Goal: Task Accomplishment & Management: Use online tool/utility

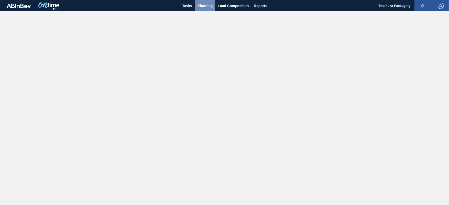
click at [211, 5] on span "Planning" at bounding box center [205, 6] width 15 height 6
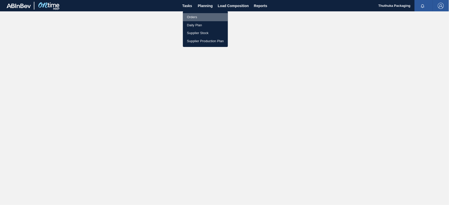
click at [197, 17] on li "Orders" at bounding box center [205, 17] width 45 height 8
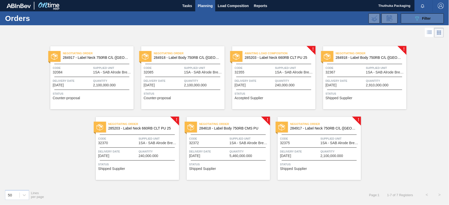
click at [422, 19] on div "089F7B8B-B2A5-4AFE-B5C0-19BA573D28AC Filter" at bounding box center [422, 18] width 17 height 6
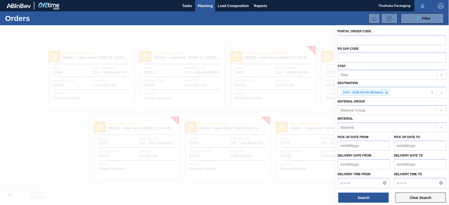
click at [408, 199] on button "Clear Search" at bounding box center [421, 198] width 51 height 10
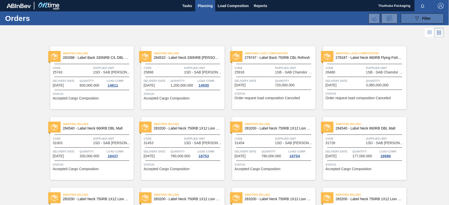
click at [406, 19] on button "089F7B8B-B2A5-4AFE-B5C0-19BA573D28AC Filter" at bounding box center [422, 18] width 43 height 10
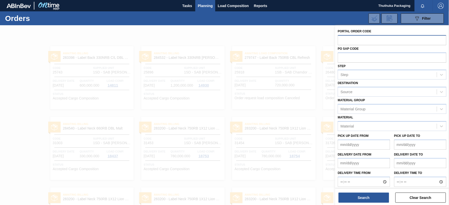
click at [363, 41] on input "text" at bounding box center [392, 40] width 109 height 10
type input "32678"
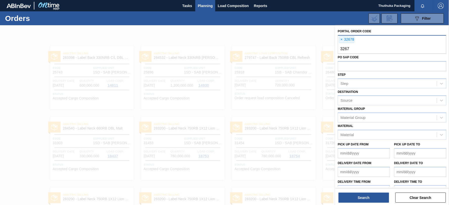
type input "32679"
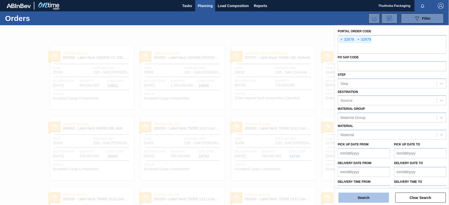
click at [365, 197] on button "Search" at bounding box center [364, 198] width 51 height 10
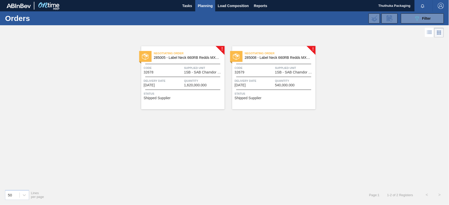
click at [186, 59] on span "285005 - Label Neck 660RB Redds MXD Vodka & Pine" at bounding box center [187, 58] width 67 height 4
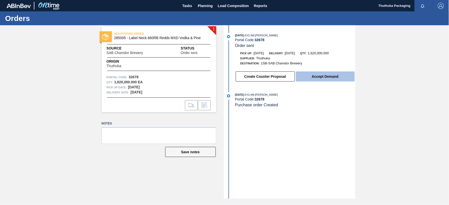
click at [324, 79] on button "Accept Demand" at bounding box center [325, 77] width 59 height 10
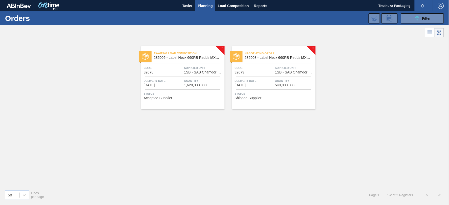
click at [265, 57] on span "285008 - Label Neck 660RB Redds MXD Vodka&Guarana" at bounding box center [278, 58] width 67 height 4
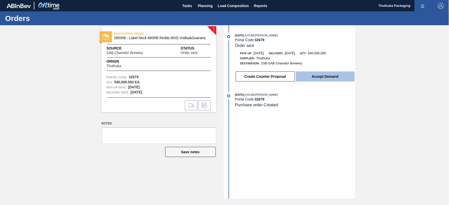
click at [314, 79] on button "Accept Demand" at bounding box center [325, 77] width 59 height 10
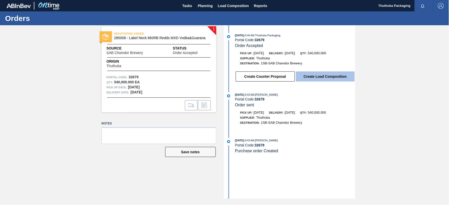
click at [329, 77] on button "Create Load Composition" at bounding box center [325, 77] width 59 height 10
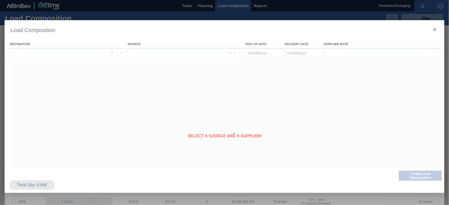
type Date "[DATE]"
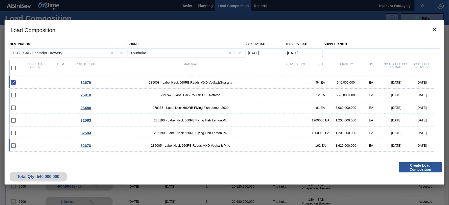
click at [180, 145] on span "285005 - Label Neck 660RB Redds MXD Vodka & Pine" at bounding box center [191, 146] width 184 height 4
checkbox input "true"
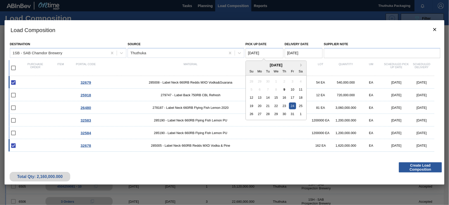
click at [269, 50] on Date "[DATE]" at bounding box center [265, 53] width 38 height 10
click at [286, 107] on div "23" at bounding box center [284, 106] width 7 height 7
type Date "[DATE]"
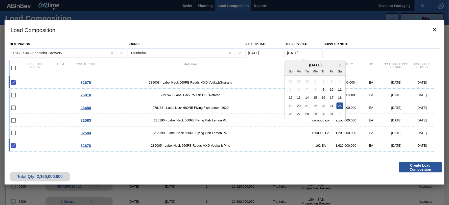
click at [307, 52] on Date "[DATE]" at bounding box center [304, 53] width 38 height 10
click at [332, 106] on div "24" at bounding box center [331, 106] width 7 height 7
type Date "[DATE]"
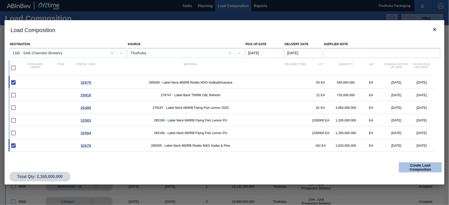
click at [417, 168] on button "Create Load Composition" at bounding box center [420, 168] width 43 height 10
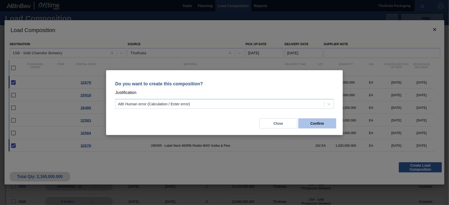
click at [321, 123] on button "Confirm" at bounding box center [318, 124] width 38 height 10
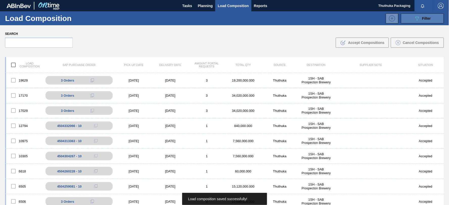
click at [418, 18] on icon at bounding box center [418, 18] width 4 height 4
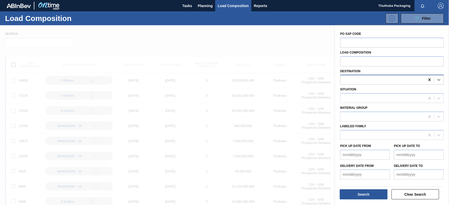
click at [430, 81] on icon at bounding box center [429, 79] width 5 height 5
click at [377, 197] on button "Search" at bounding box center [364, 195] width 48 height 10
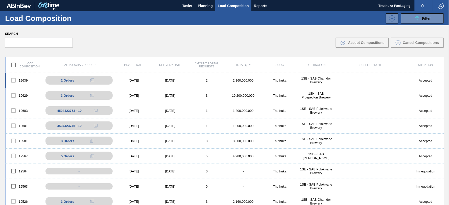
click at [245, 81] on div "2,160,000.000" at bounding box center [243, 81] width 36 height 4
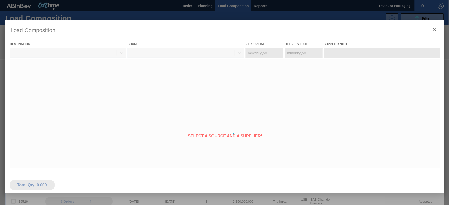
type Date "[DATE]"
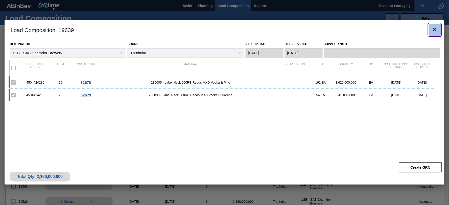
click at [437, 31] on icon "botão de ícone" at bounding box center [435, 30] width 6 height 6
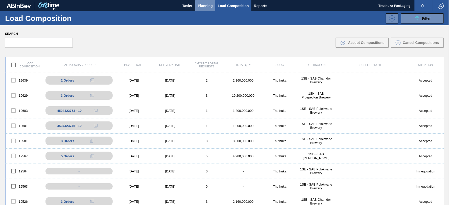
click at [200, 3] on span "Planning" at bounding box center [205, 6] width 15 height 6
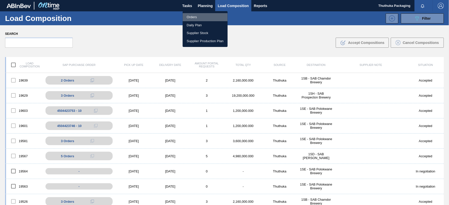
click at [196, 15] on li "Orders" at bounding box center [205, 17] width 45 height 8
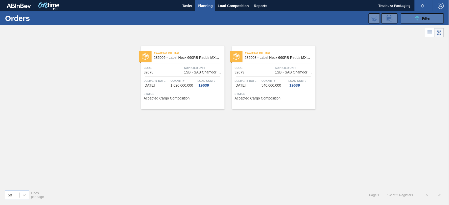
click at [405, 19] on button "089F7B8B-B2A5-4AFE-B5C0-19BA573D28AC Filter" at bounding box center [422, 18] width 43 height 10
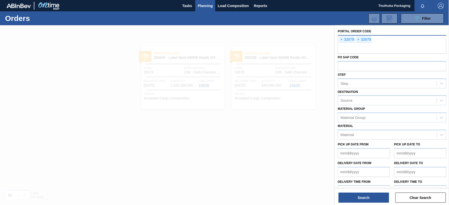
click at [378, 41] on div "× 32678 × 32679" at bounding box center [392, 44] width 109 height 19
type input "32692"
click at [368, 199] on button "Search" at bounding box center [364, 198] width 51 height 10
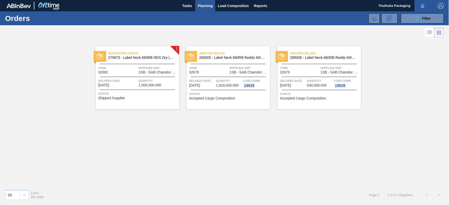
click at [157, 57] on span "279073 - Label Neck 660RB RDS Dry (Blast)" at bounding box center [141, 58] width 67 height 4
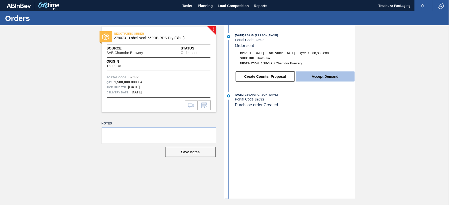
click at [324, 78] on button "Accept Demand" at bounding box center [325, 77] width 59 height 10
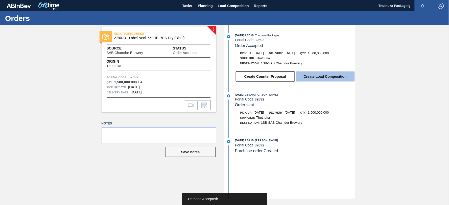
click at [320, 76] on button "Create Load Composition" at bounding box center [325, 77] width 59 height 10
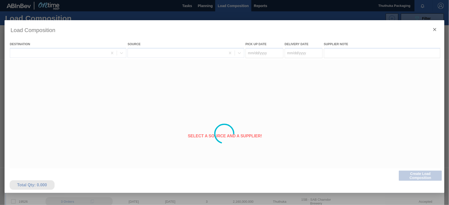
type Date "[DATE]"
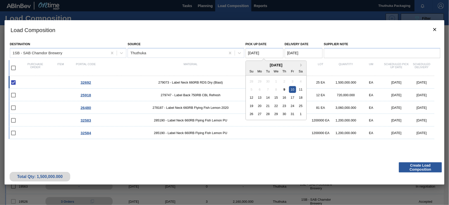
click at [269, 51] on Date "[DATE]" at bounding box center [265, 53] width 38 height 10
drag, startPoint x: 285, startPoint y: 88, endPoint x: 288, endPoint y: 82, distance: 6.5
click at [285, 87] on div "9" at bounding box center [284, 89] width 7 height 7
type Date "[DATE]"
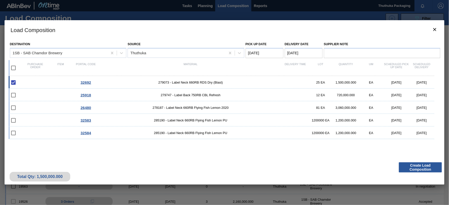
click at [300, 52] on Date "[DATE]" at bounding box center [304, 53] width 38 height 10
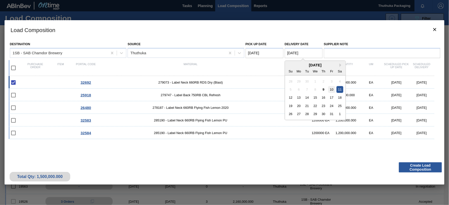
click at [332, 88] on div "10" at bounding box center [331, 89] width 7 height 7
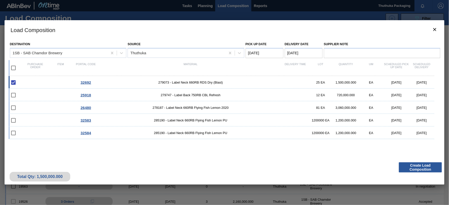
type Date "[DATE]"
click at [410, 168] on button "Create Load Composition" at bounding box center [420, 168] width 43 height 10
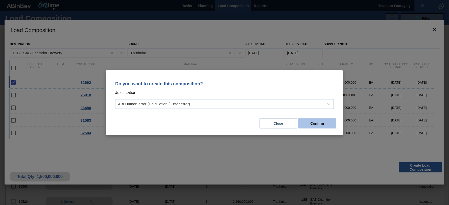
click at [322, 124] on button "Confirm" at bounding box center [318, 124] width 38 height 10
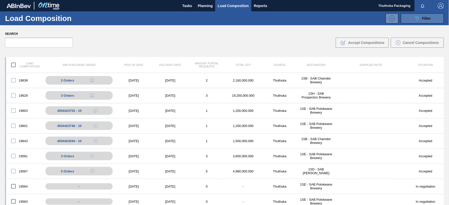
click at [413, 17] on button "089F7B8B-B2A5-4AFE-B5C0-19BA573D28AC Filter" at bounding box center [422, 18] width 43 height 10
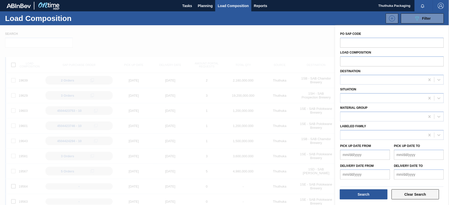
click at [410, 195] on button "Clear Search" at bounding box center [416, 195] width 48 height 10
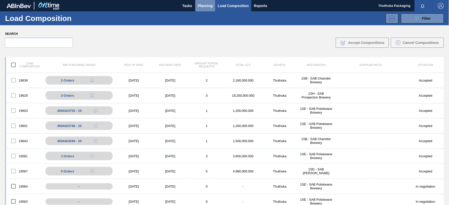
click at [200, 6] on span "Planning" at bounding box center [205, 6] width 15 height 6
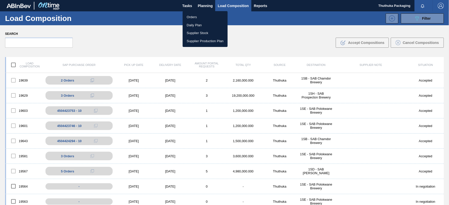
click at [195, 16] on li "Orders" at bounding box center [205, 17] width 45 height 8
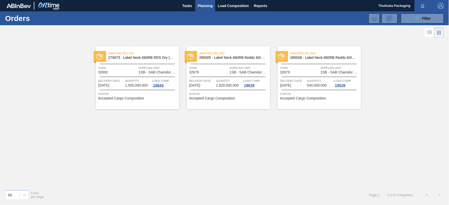
click at [161, 84] on div "19643" at bounding box center [158, 85] width 13 height 4
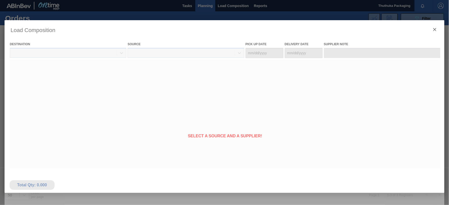
type Date "[DATE]"
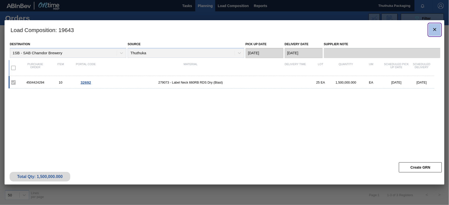
click at [434, 30] on icon "botão de ícone" at bounding box center [435, 29] width 3 height 3
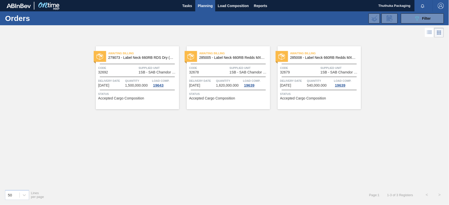
click at [195, 134] on div "Awaiting Billing 279073 - Label Neck 660RB RDS Dry (Blast) Code 32692 Supplied …" at bounding box center [224, 112] width 449 height 147
drag, startPoint x: 420, startPoint y: 82, endPoint x: 427, endPoint y: 69, distance: 14.5
click at [422, 80] on div "Awaiting Billing 279073 - Label Neck 660RB RDS Dry (Blast) Code 32692 Supplied …" at bounding box center [224, 112] width 449 height 147
